Goal: Understand process/instructions: Learn how to perform a task or action

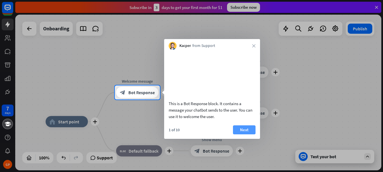
click at [240, 135] on button "Next" at bounding box center [244, 130] width 23 height 9
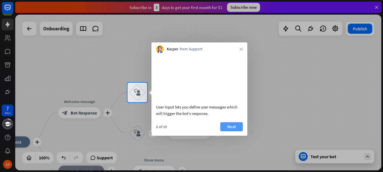
click at [228, 132] on button "Next" at bounding box center [231, 127] width 23 height 9
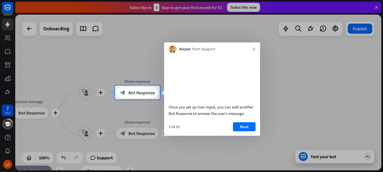
click at [239, 132] on button "Next" at bounding box center [244, 127] width 23 height 9
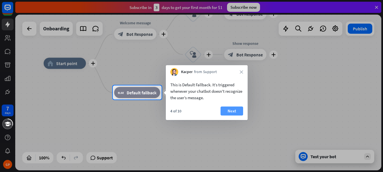
click at [226, 109] on button "Next" at bounding box center [231, 111] width 23 height 9
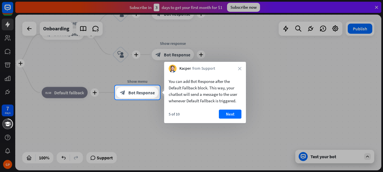
click at [226, 114] on button "Next" at bounding box center [230, 114] width 23 height 9
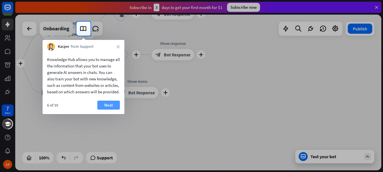
click at [115, 110] on button "Next" at bounding box center [108, 105] width 23 height 9
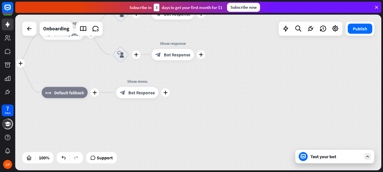
click at [115, 114] on div "plus home_2 Start point plus Welcome message block_bot_response Bot Response pl…" at bounding box center [154, 141] width 366 height 156
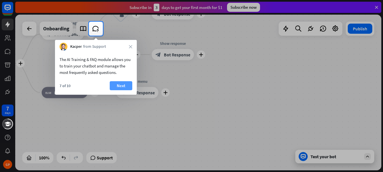
click at [118, 85] on button "Next" at bounding box center [121, 85] width 23 height 9
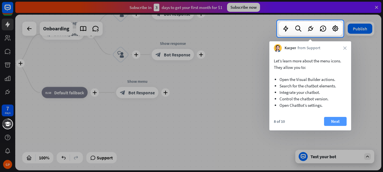
click at [337, 124] on button "Next" at bounding box center [335, 121] width 23 height 9
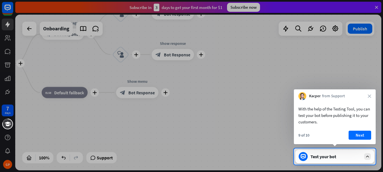
click at [355, 133] on button "Next" at bounding box center [359, 135] width 23 height 9
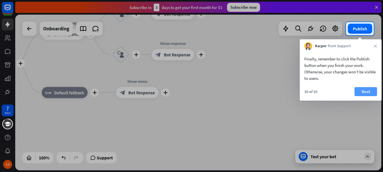
click at [360, 91] on button "Next" at bounding box center [365, 91] width 23 height 9
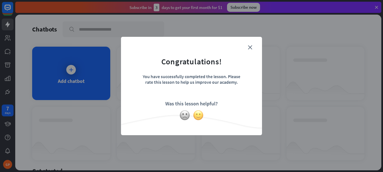
click at [201, 116] on img at bounding box center [198, 115] width 11 height 11
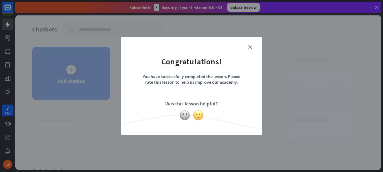
click at [201, 116] on img at bounding box center [198, 115] width 11 height 11
